Goal: Check status: Check status

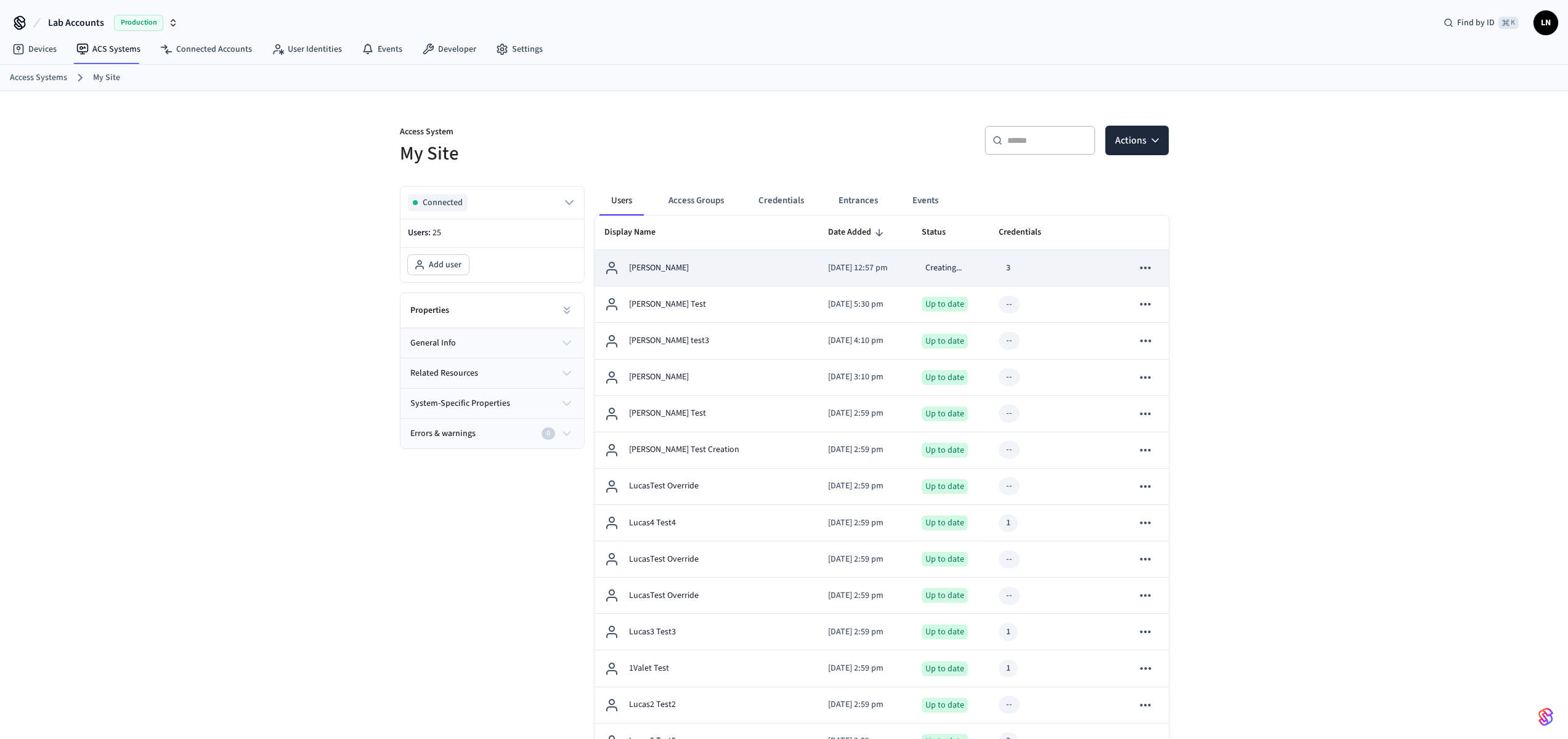
click at [735, 262] on div "[PERSON_NAME]" at bounding box center [706, 268] width 204 height 15
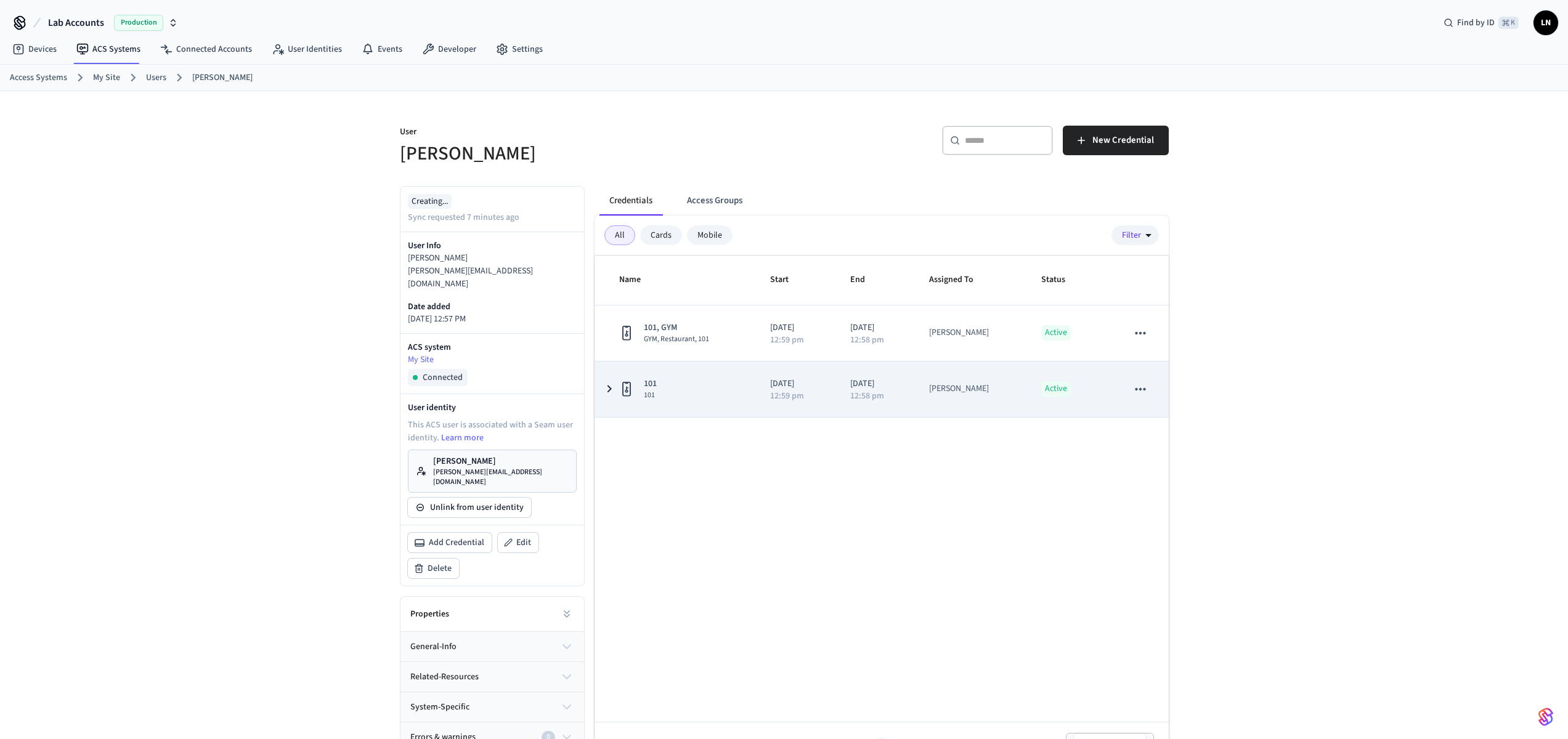
click at [608, 392] on icon "sticky table" at bounding box center [609, 389] width 15 height 16
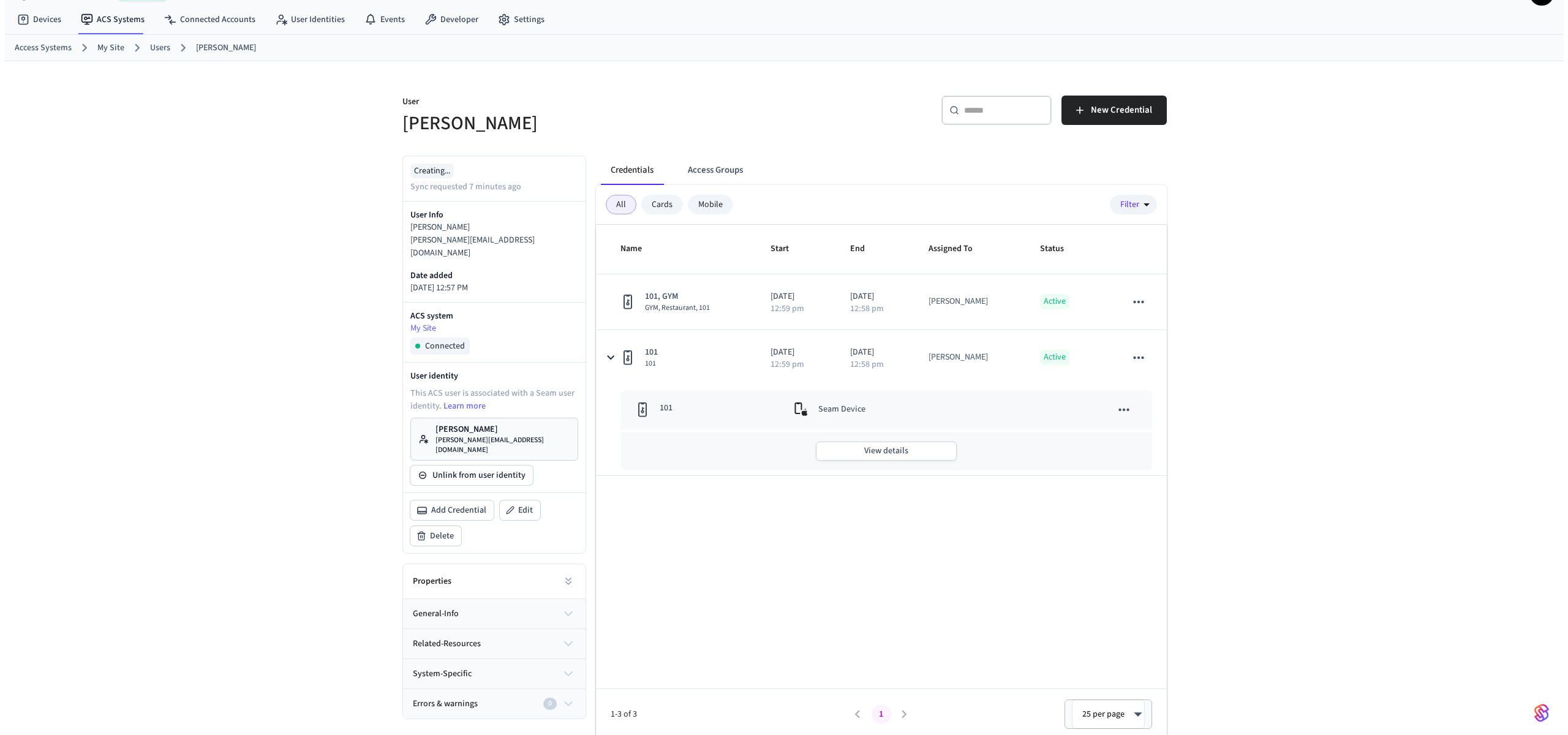
scroll to position [33, 0]
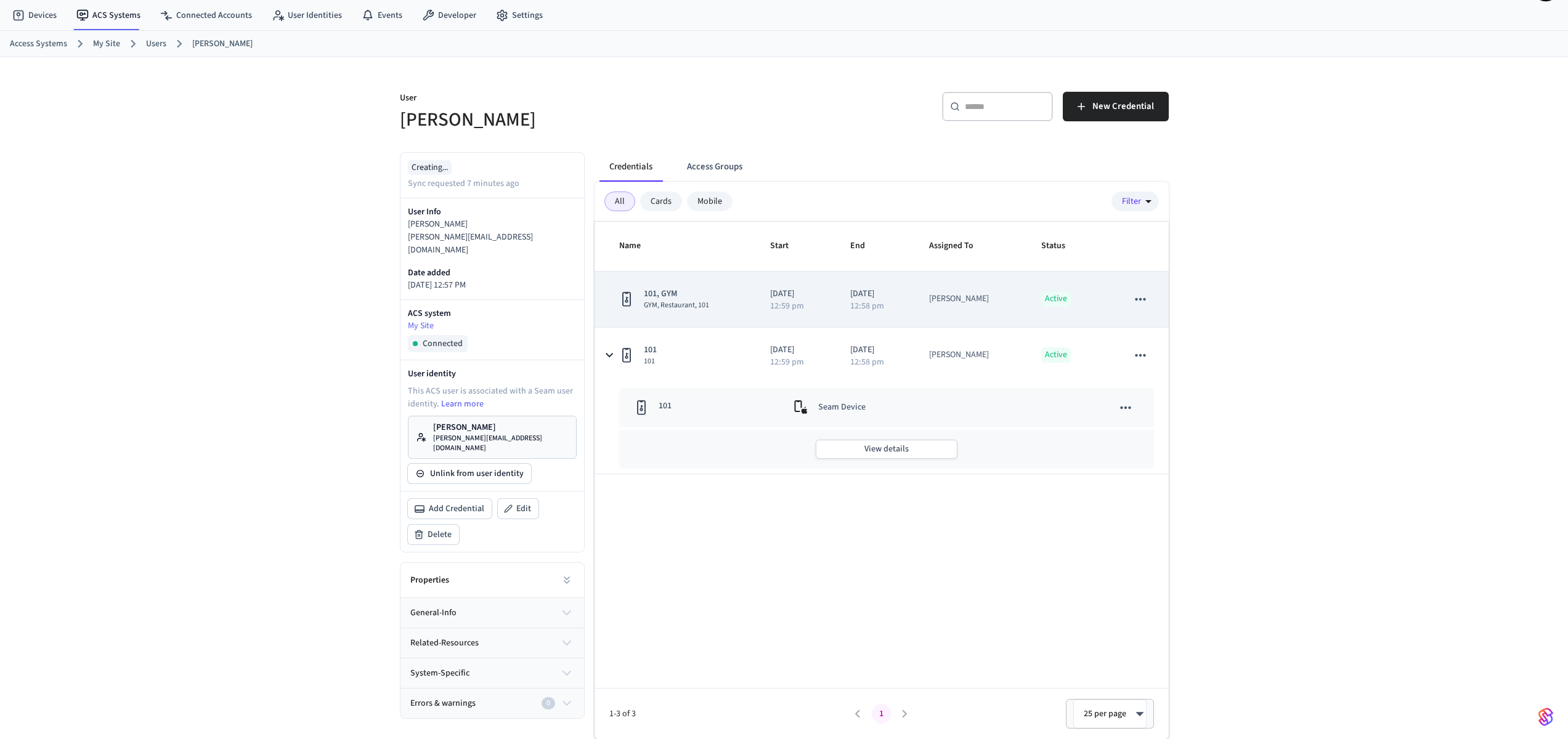
click at [610, 298] on td "101, GYM GYM, Restaurant, 101" at bounding box center [675, 300] width 161 height 56
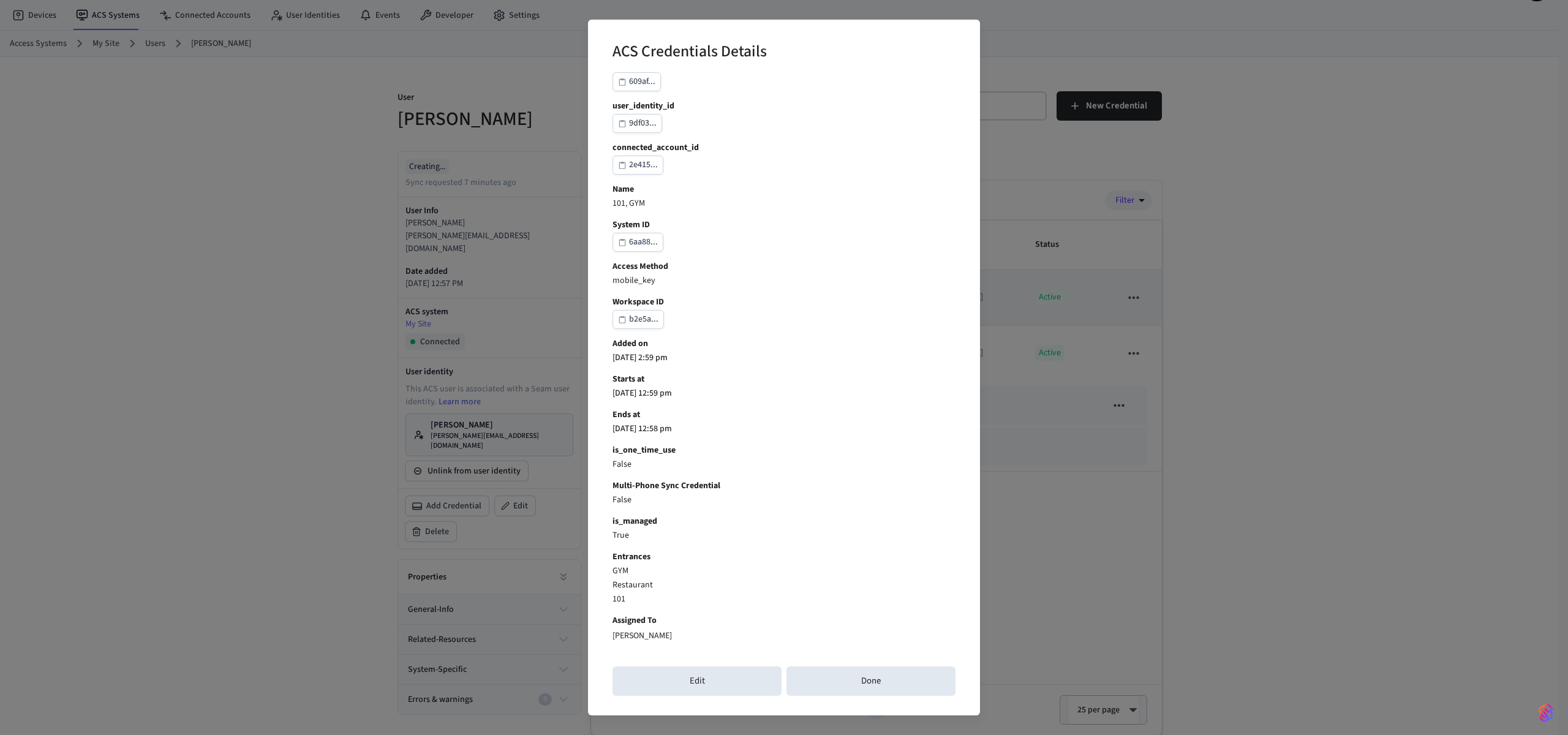
scroll to position [0, 0]
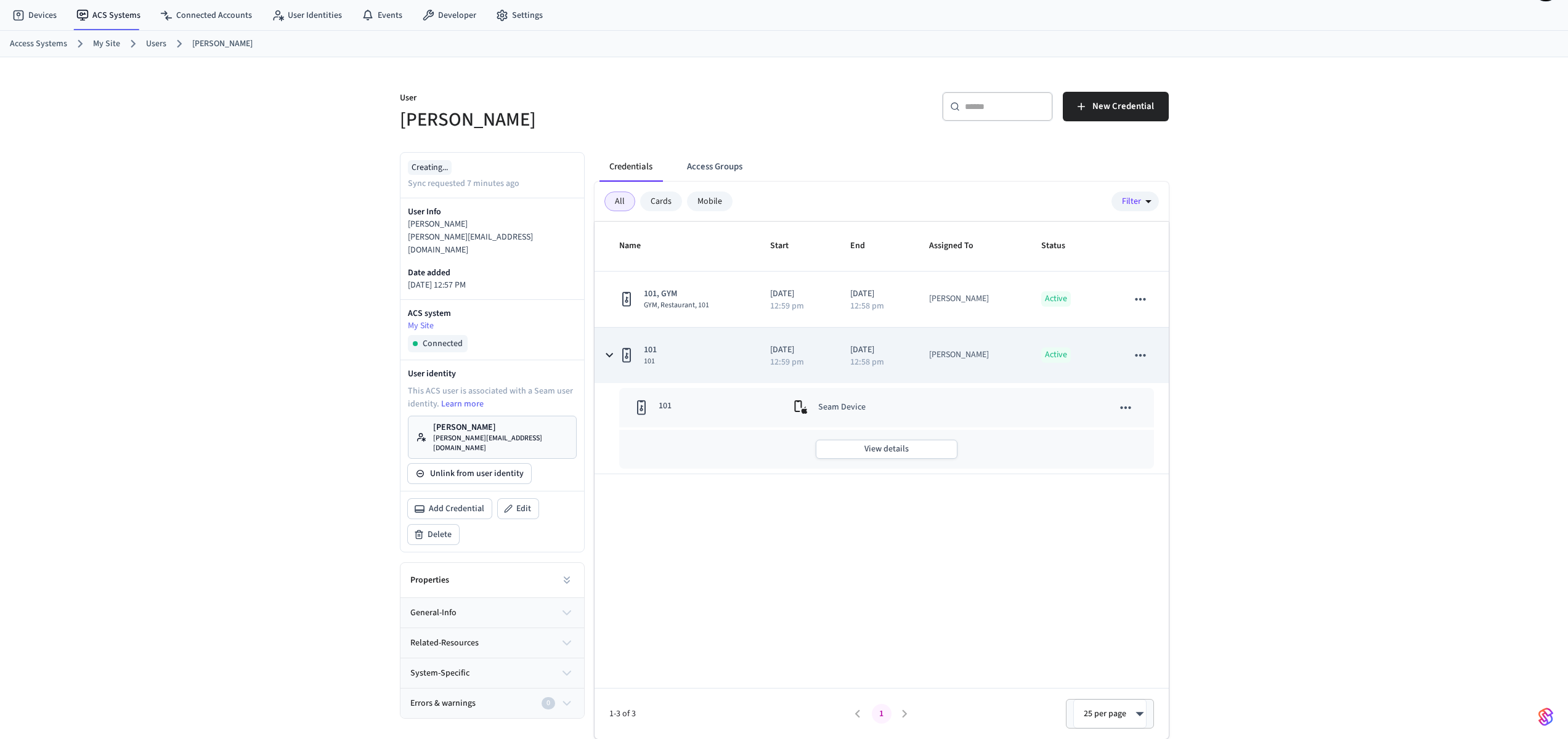
click at [1052, 366] on td "Active" at bounding box center [1069, 355] width 87 height 55
click at [1037, 358] on td "Active" at bounding box center [1069, 355] width 87 height 55
click at [1139, 357] on icon "sticky table" at bounding box center [1140, 355] width 16 height 16
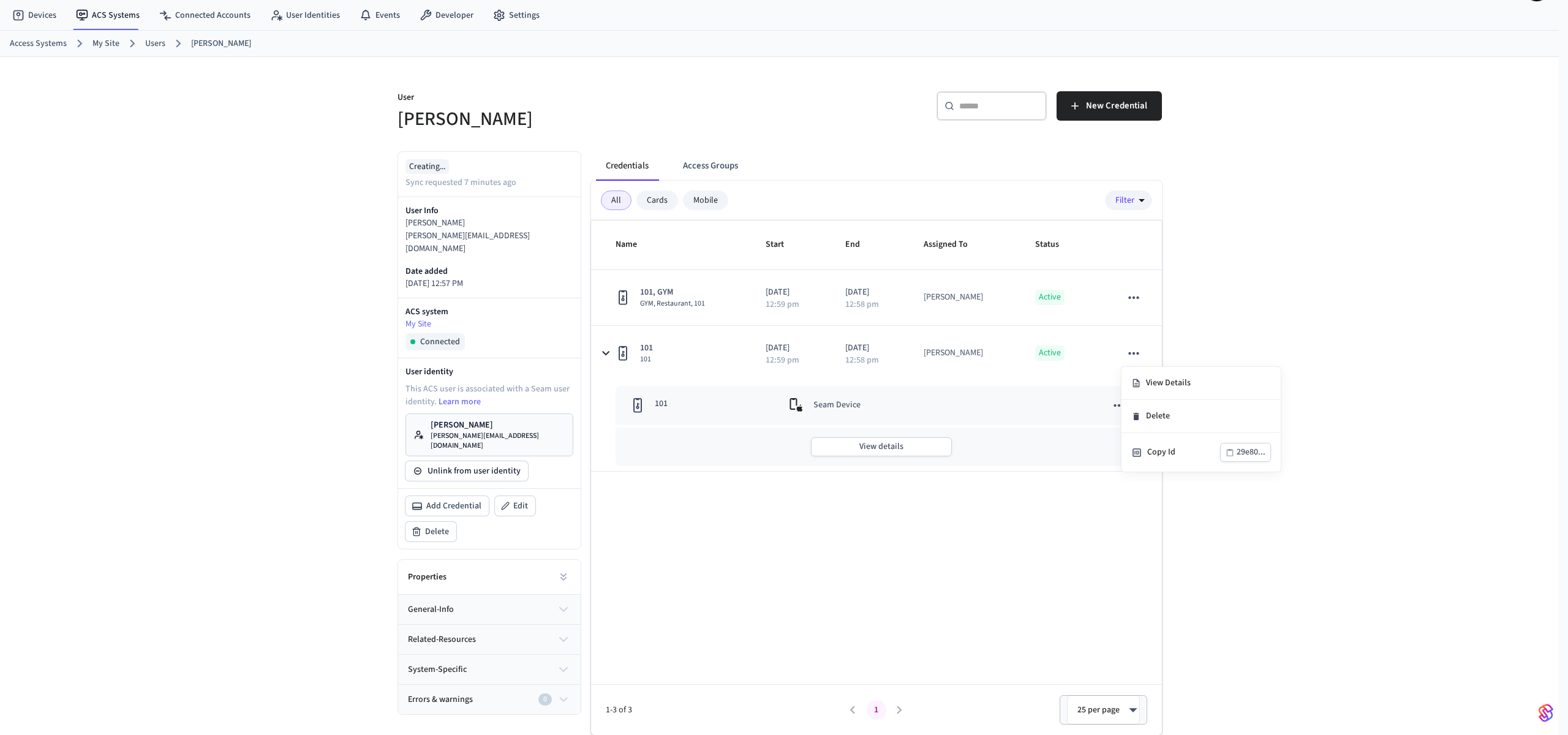
click at [1347, 345] on div at bounding box center [784, 368] width 1568 height 735
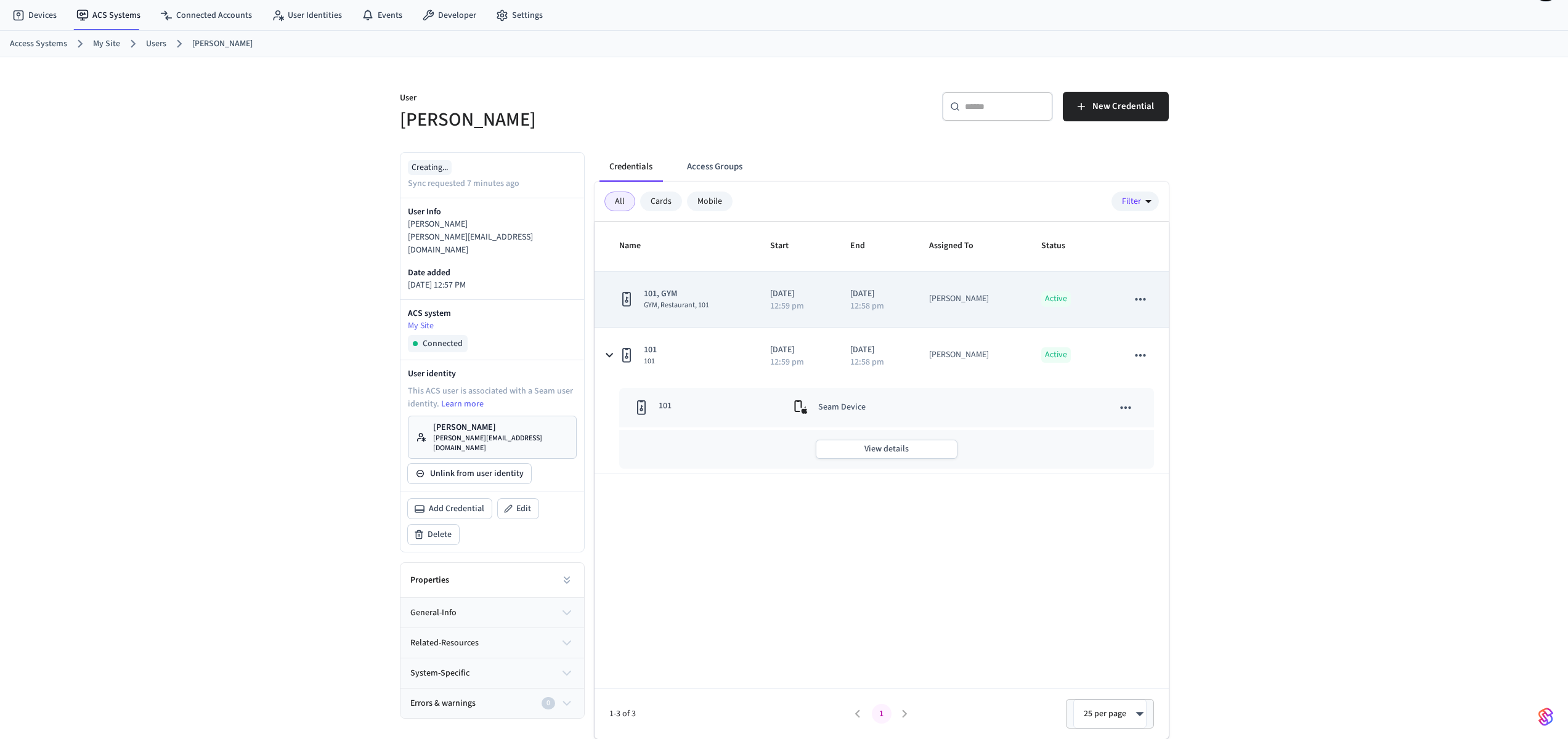
click at [759, 295] on td "[DATE] 12:59 pm" at bounding box center [796, 300] width 80 height 56
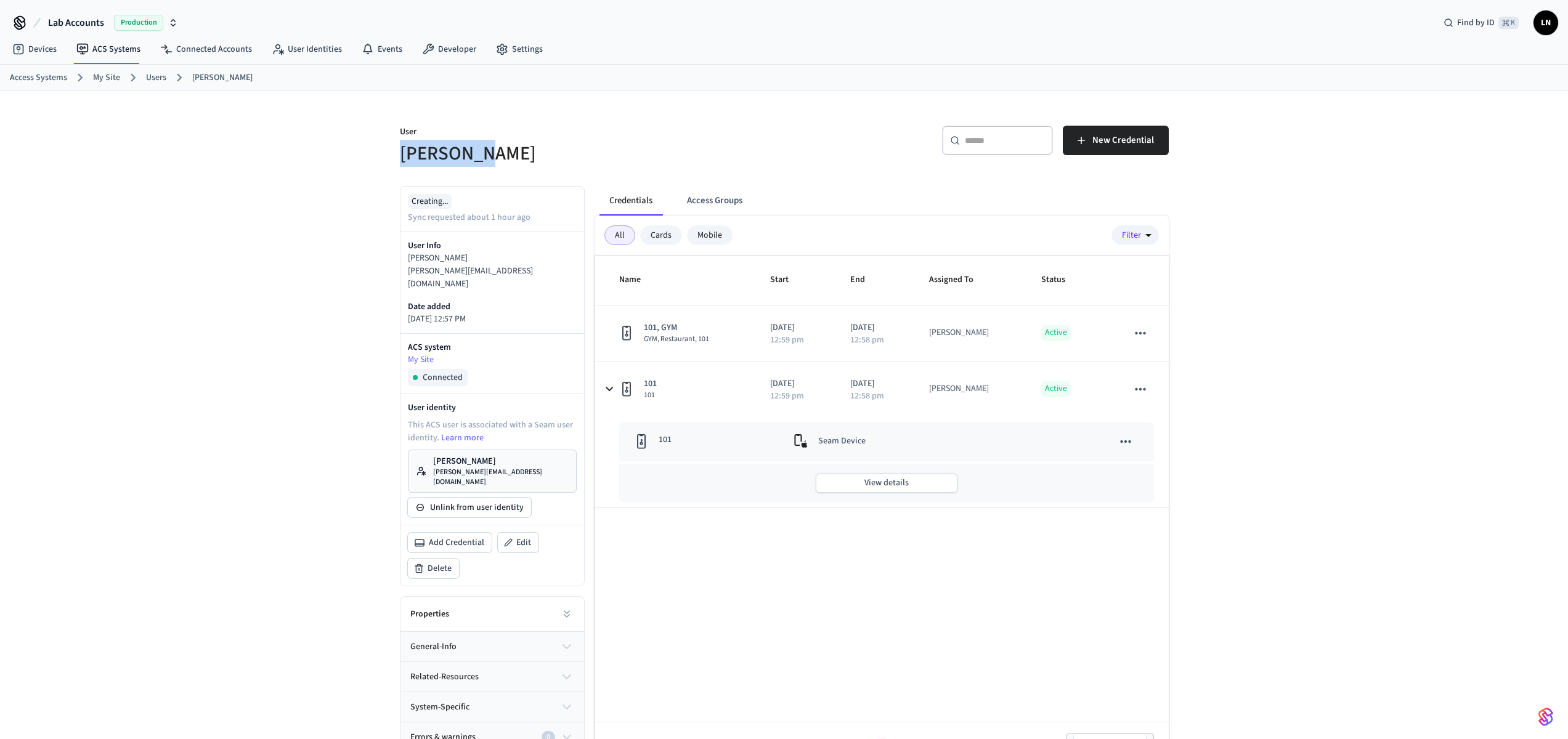
drag, startPoint x: 476, startPoint y: 164, endPoint x: 272, endPoint y: 150, distance: 204.5
click at [216, 151] on div "User Lucas Neiva ​ ​ New Credential Creating... Sync requested about 1 hour ago…" at bounding box center [784, 432] width 1568 height 682
drag, startPoint x: 430, startPoint y: 153, endPoint x: 444, endPoint y: 155, distance: 14.1
click at [444, 155] on h5 "[PERSON_NAME]" at bounding box center [588, 153] width 377 height 26
drag, startPoint x: 493, startPoint y: 158, endPoint x: 504, endPoint y: 157, distance: 11.0
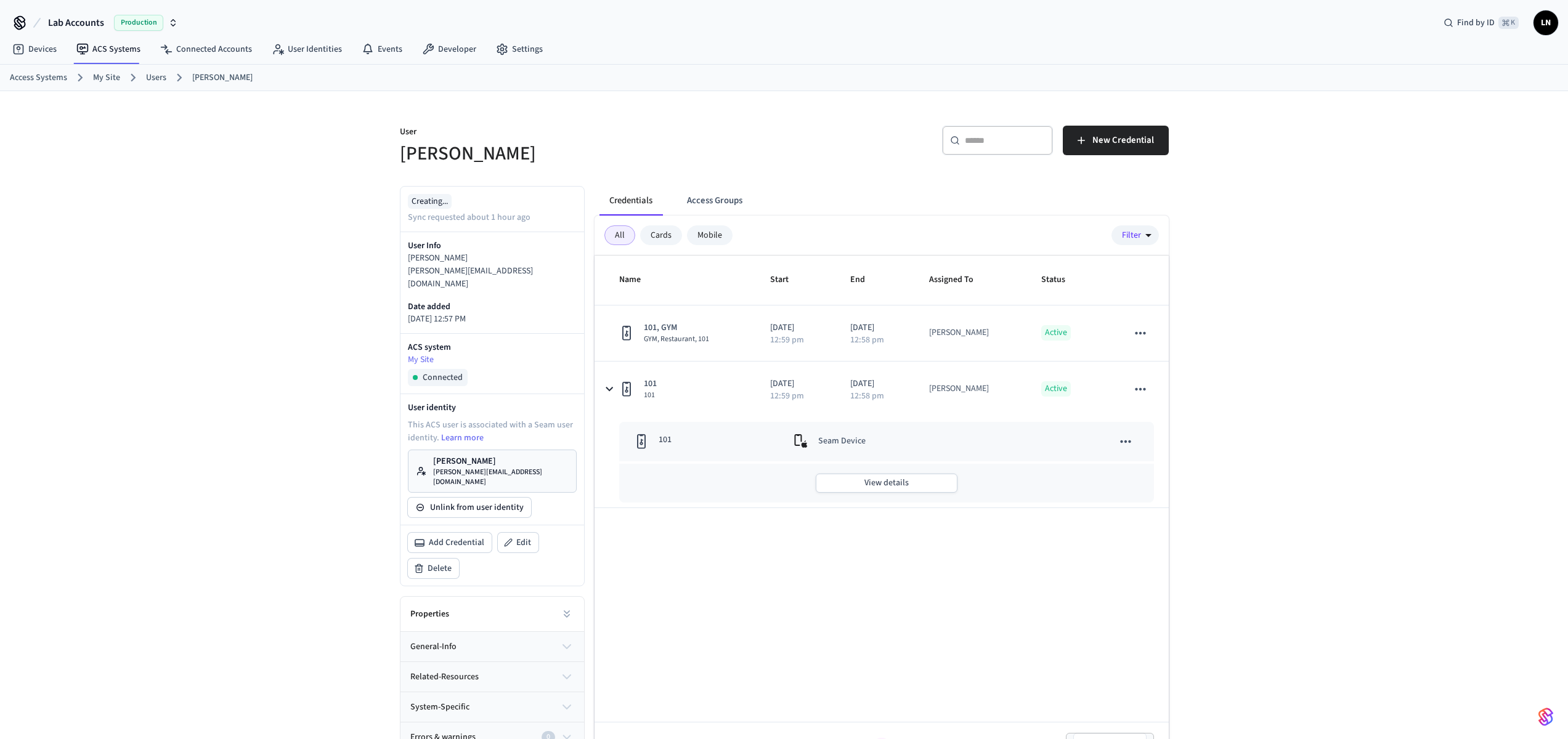
click at [497, 158] on h5 "[PERSON_NAME]" at bounding box center [588, 153] width 377 height 26
drag, startPoint x: 504, startPoint y: 157, endPoint x: 372, endPoint y: 169, distance: 132.5
click at [392, 163] on div "User Lucas Neiva" at bounding box center [581, 138] width 392 height 55
click at [367, 178] on div "User Lucas Neiva ​ ​ New Credential Creating... Sync requested about 1 hour ago…" at bounding box center [784, 432] width 1568 height 682
click at [499, 209] on div "Creating... Sync requested about 1 hour ago" at bounding box center [492, 209] width 169 height 30
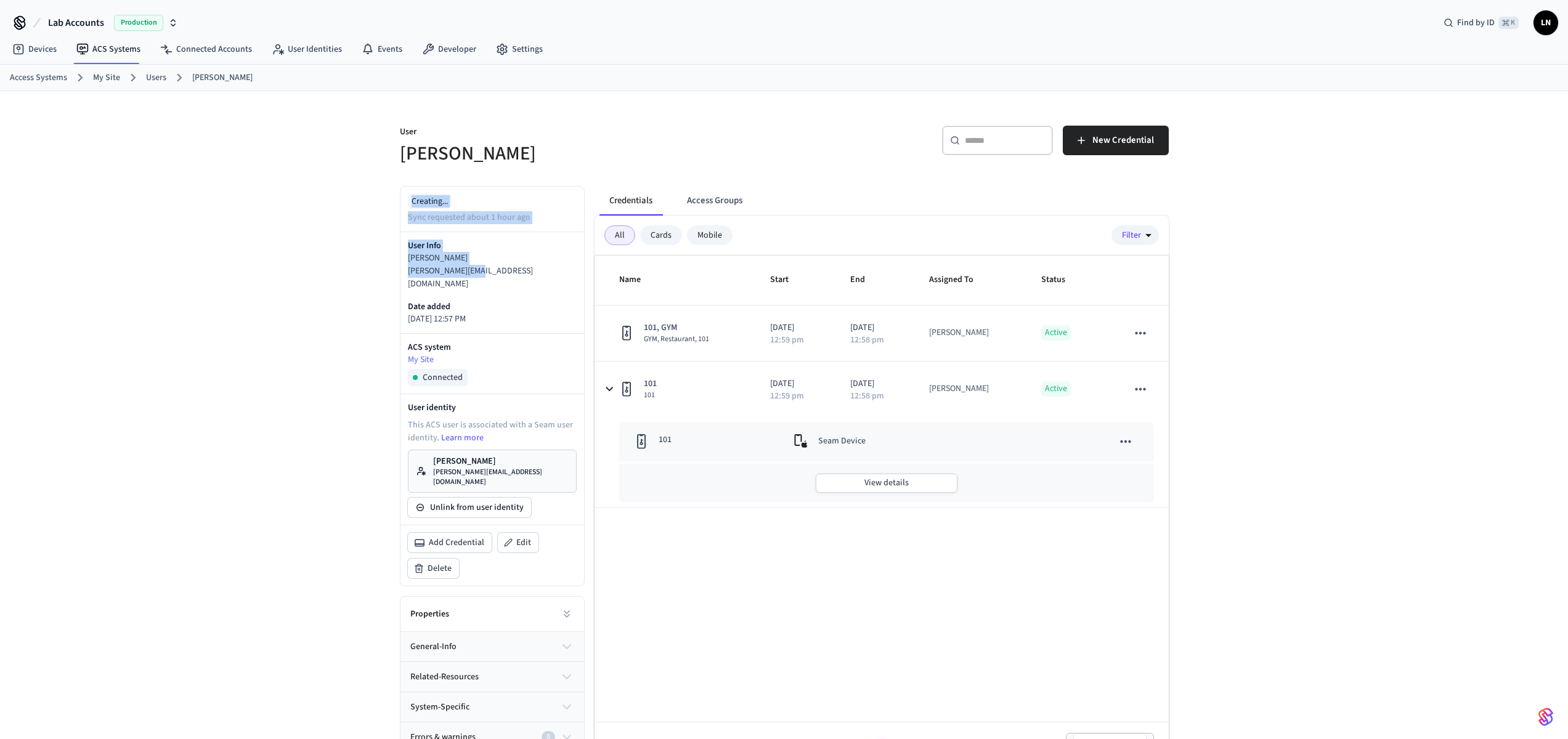
drag, startPoint x: 446, startPoint y: 238, endPoint x: 338, endPoint y: 182, distance: 121.7
click at [339, 183] on div "User Lucas Neiva ​ ​ New Credential Creating... Sync requested about 1 hour ago…" at bounding box center [784, 432] width 1568 height 682
click at [287, 232] on div "User Lucas Neiva ​ ​ New Credential Creating... Sync requested about 1 hour ago…" at bounding box center [784, 432] width 1568 height 682
drag, startPoint x: 458, startPoint y: 201, endPoint x: 332, endPoint y: 196, distance: 126.1
click at [332, 196] on div "User Lucas Neiva ​ ​ New Credential Creating... Sync requested about 1 hour ago…" at bounding box center [784, 432] width 1568 height 682
